Goal: Transaction & Acquisition: Download file/media

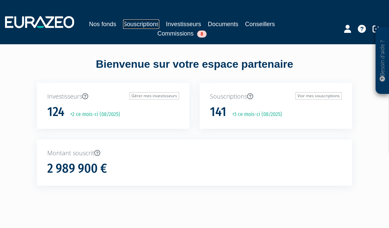
click at [137, 22] on link "Souscriptions" at bounding box center [141, 23] width 36 height 9
click at [141, 24] on link "Souscriptions" at bounding box center [141, 23] width 36 height 9
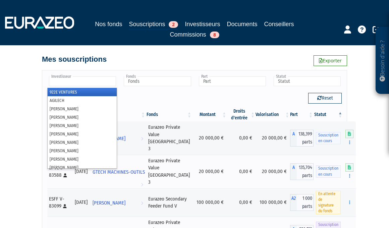
click at [109, 80] on input "text" at bounding box center [82, 81] width 67 height 10
paste input "[PERSON_NAME]"
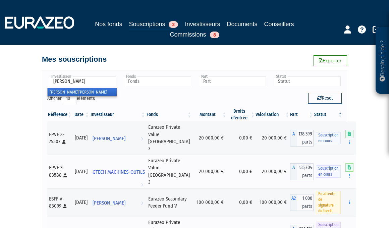
type input "[PERSON_NAME]"
click at [107, 93] on li "[PERSON_NAME]" at bounding box center [82, 92] width 69 height 8
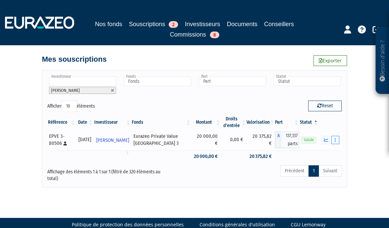
click at [335, 143] on button "button" at bounding box center [335, 140] width 8 height 8
click at [323, 154] on link "Documents" at bounding box center [321, 152] width 34 height 11
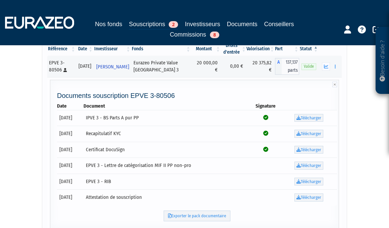
scroll to position [74, 0]
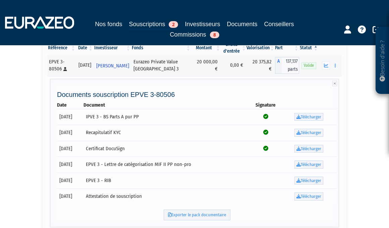
click at [310, 115] on link "Télécharger" at bounding box center [308, 117] width 29 height 8
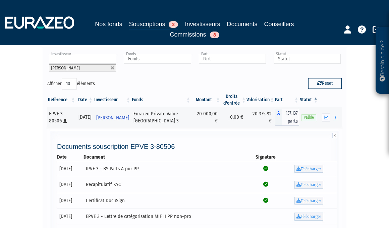
scroll to position [0, 0]
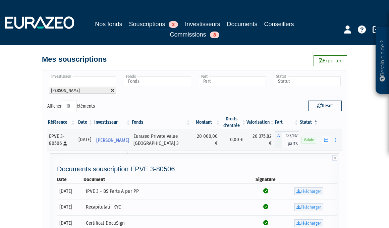
click at [112, 91] on link at bounding box center [113, 91] width 4 height 4
type input "Investisseur"
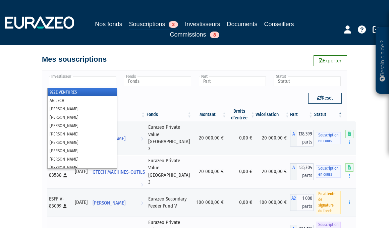
click at [102, 79] on input "text" at bounding box center [82, 81] width 67 height 10
paste input "WILD"
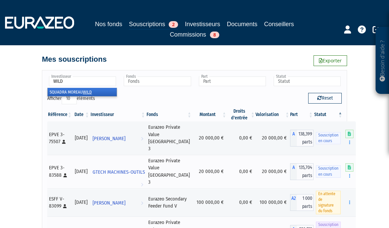
type input "WILD"
click at [95, 91] on li "SQUADRA MOREAU WILD" at bounding box center [82, 92] width 69 height 8
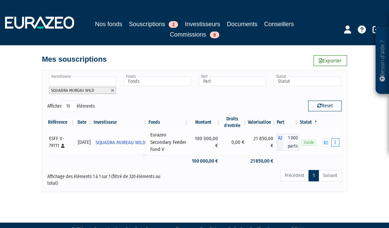
click at [335, 144] on button "button" at bounding box center [335, 142] width 8 height 8
click at [324, 153] on link "Documents" at bounding box center [321, 154] width 34 height 11
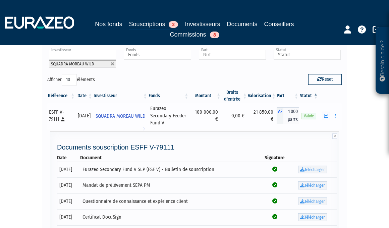
scroll to position [37, 0]
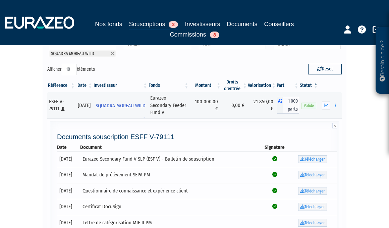
click at [311, 164] on td "Télécharger" at bounding box center [312, 159] width 49 height 16
click at [311, 161] on link "Télécharger" at bounding box center [312, 159] width 29 height 8
click at [113, 53] on link at bounding box center [113, 54] width 4 height 4
type input "Investisseur"
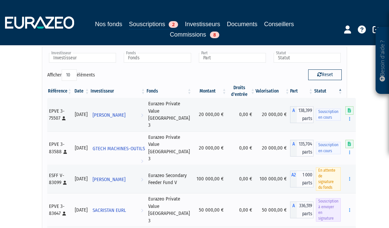
scroll to position [23, 0]
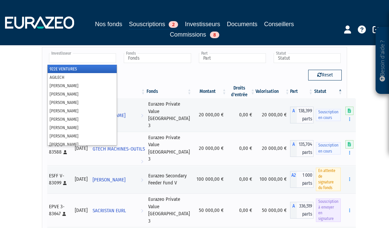
click at [94, 55] on input "text" at bounding box center [82, 58] width 67 height 10
paste input "BAUDE"
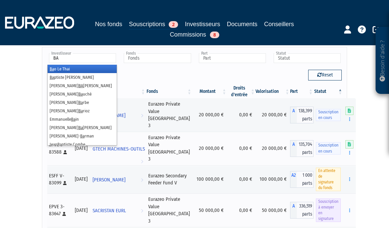
type input "B"
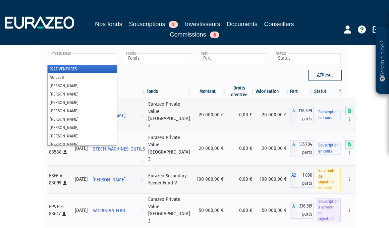
paste input "BAUDE"
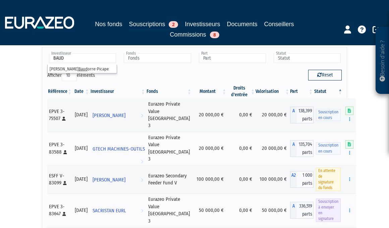
type input "Investisseur"
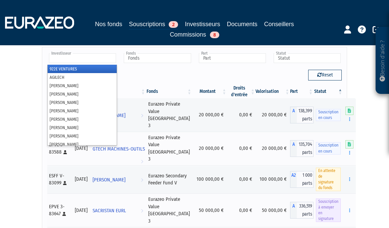
click at [102, 58] on input "text" at bounding box center [82, 58] width 67 height 10
paste input "JPB76 CONSULTING"
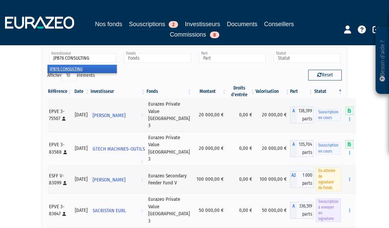
type input "JPB76 CONSULTING"
click at [78, 66] on em "JPB76 CONSULTING" at bounding box center [66, 68] width 33 height 5
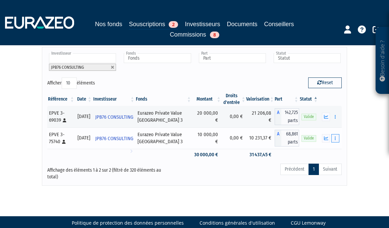
click at [336, 137] on button "button" at bounding box center [335, 138] width 8 height 8
click at [329, 150] on link "Documents" at bounding box center [321, 150] width 34 height 11
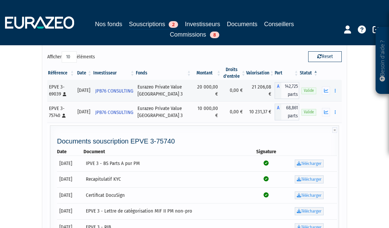
scroll to position [50, 0]
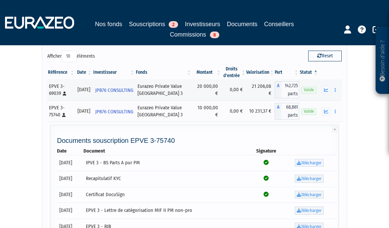
click at [307, 163] on link "Télécharger" at bounding box center [309, 163] width 29 height 8
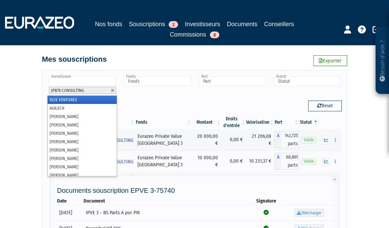
click at [113, 87] on li "JPB76 CONSULTING" at bounding box center [82, 90] width 67 height 7
click at [113, 89] on link at bounding box center [113, 91] width 4 height 4
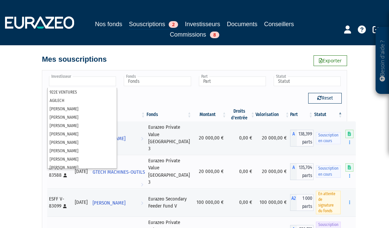
click at [108, 86] on input "text" at bounding box center [82, 81] width 67 height 10
paste input "Grand"
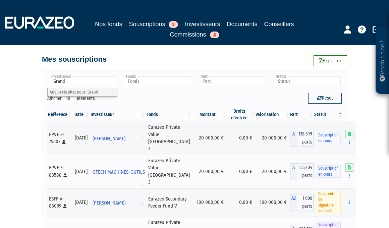
type input "Investisseur"
click at [96, 85] on input "text" at bounding box center [82, 81] width 67 height 10
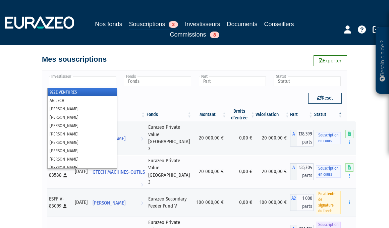
paste input "Grand"
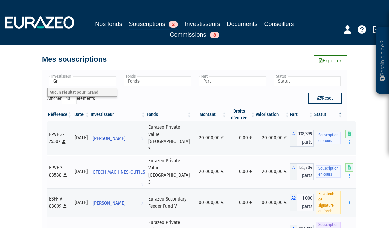
type input "G"
type input "WII"
click at [87, 92] on li "WII ZIO" at bounding box center [82, 92] width 69 height 8
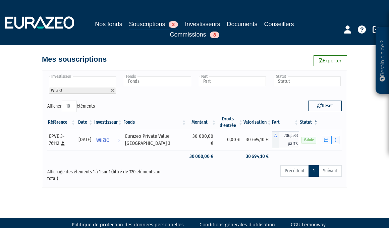
click at [337, 140] on button "button" at bounding box center [335, 140] width 8 height 8
click at [327, 151] on link "Documents" at bounding box center [321, 152] width 34 height 11
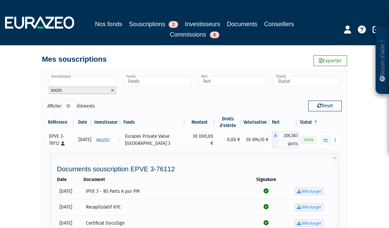
scroll to position [21, 0]
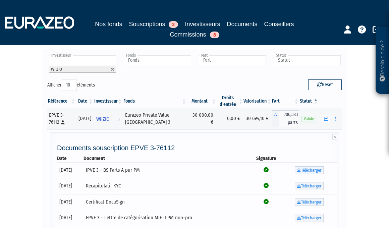
click at [313, 170] on link "Télécharger" at bounding box center [309, 170] width 29 height 8
click at [113, 71] on link at bounding box center [113, 69] width 4 height 4
type input "Investisseur"
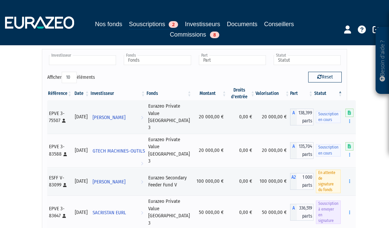
click at [101, 62] on input "text" at bounding box center [82, 60] width 67 height 10
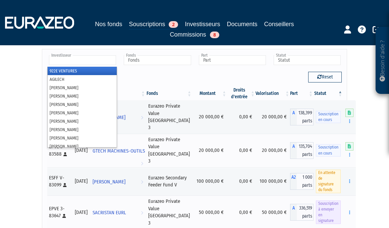
paste input "ROLLIN"
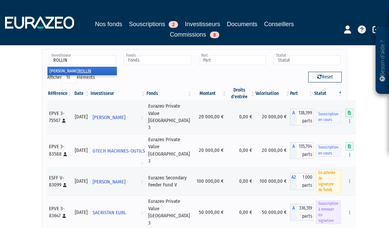
type input "ROLLIN"
click at [98, 73] on li "Jean-Médéric ROLLIN" at bounding box center [82, 71] width 69 height 8
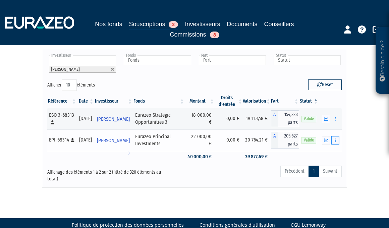
click at [336, 140] on button "button" at bounding box center [335, 140] width 8 height 8
click at [324, 155] on link "Documents" at bounding box center [321, 152] width 34 height 11
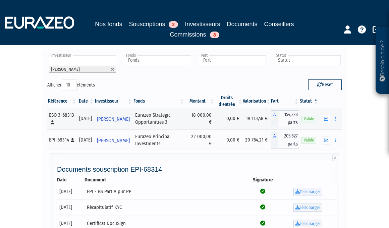
click at [309, 190] on link "Télécharger" at bounding box center [307, 192] width 29 height 8
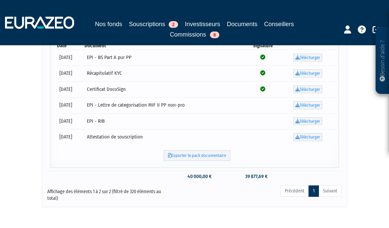
scroll to position [159, 0]
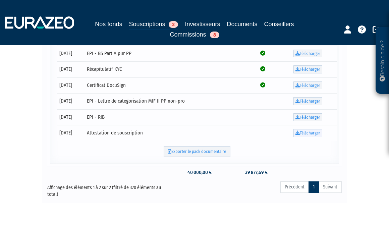
click at [304, 131] on link "Télécharger" at bounding box center [307, 133] width 29 height 8
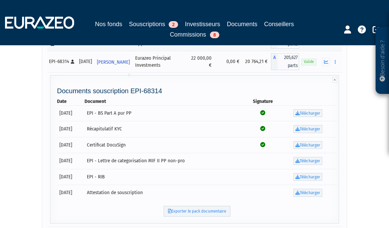
scroll to position [0, 0]
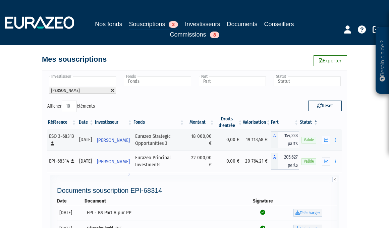
click at [113, 90] on link at bounding box center [113, 91] width 4 height 4
type input "Investisseur"
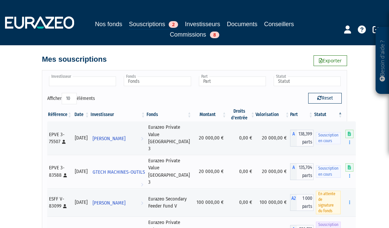
click at [96, 87] on li at bounding box center [82, 81] width 67 height 10
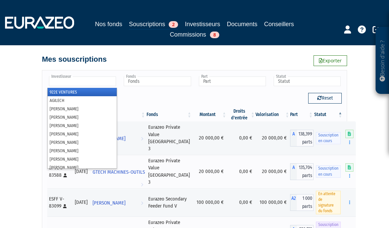
paste input "ohn"
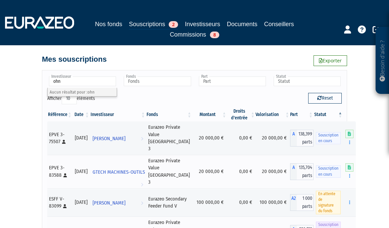
click at [53, 83] on input "ohn" at bounding box center [82, 81] width 67 height 10
type input "Investisseur"
click at [107, 81] on input "text" at bounding box center [82, 81] width 67 height 10
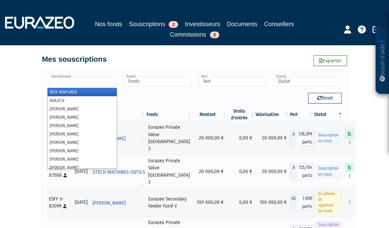
paste input "Niethen"
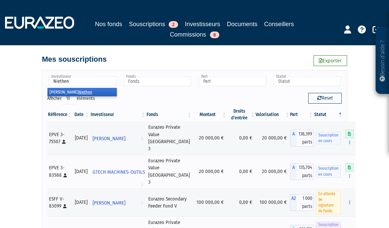
type input "Niethen"
click at [100, 92] on li "Michael Niethen" at bounding box center [82, 92] width 69 height 8
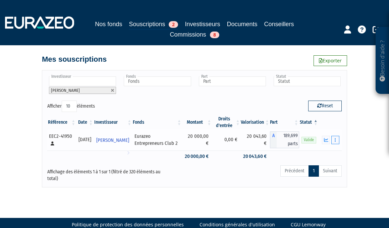
click at [336, 142] on button "button" at bounding box center [335, 140] width 8 height 8
click at [317, 155] on link "Documents" at bounding box center [321, 152] width 34 height 11
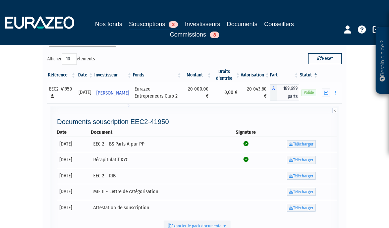
scroll to position [49, 0]
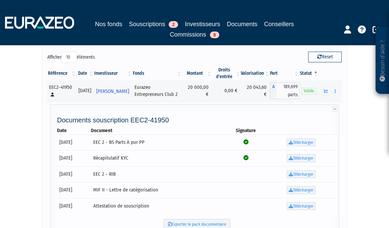
click at [307, 147] on link "Télécharger" at bounding box center [301, 143] width 29 height 8
